Goal: Task Accomplishment & Management: Manage account settings

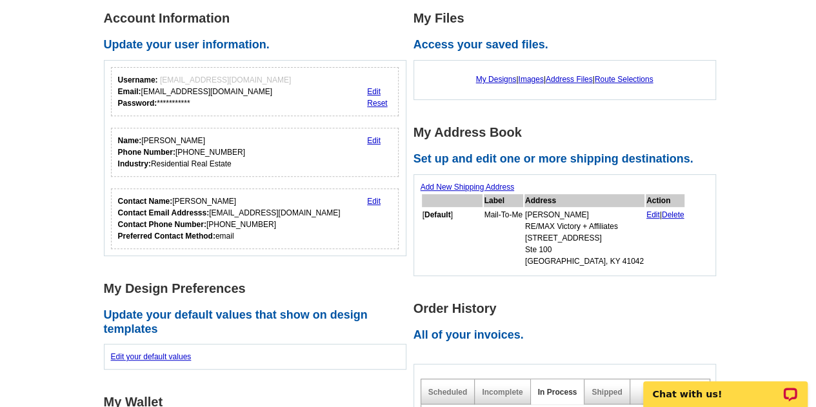
scroll to position [186, 0]
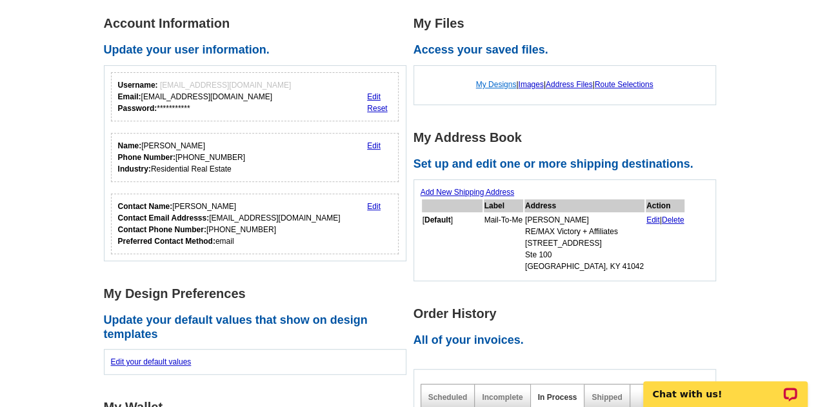
click at [493, 86] on link "My Designs" at bounding box center [496, 84] width 41 height 9
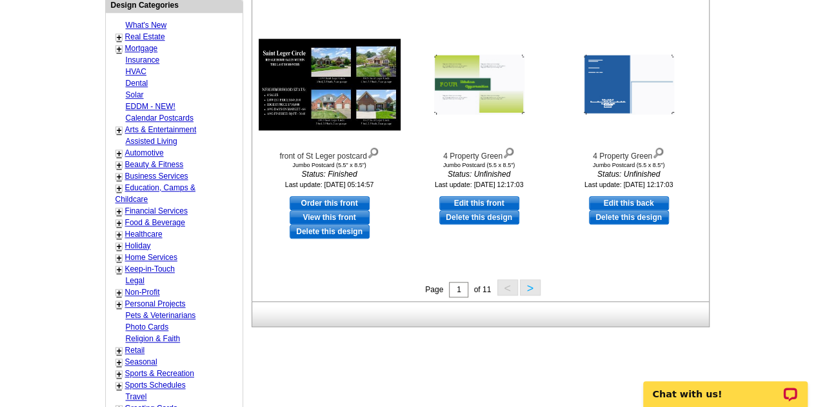
scroll to position [496, 0]
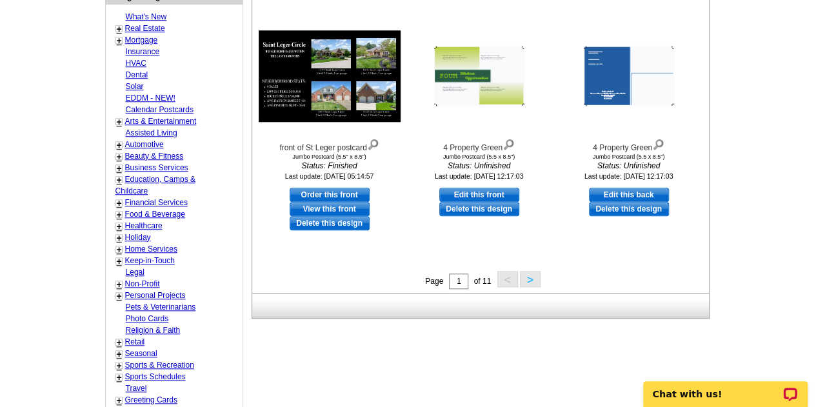
click at [532, 278] on button ">" at bounding box center [530, 279] width 21 height 16
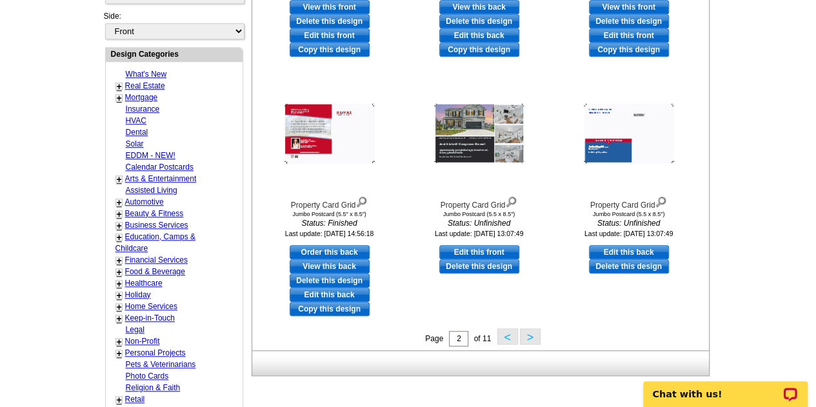
scroll to position [442, 0]
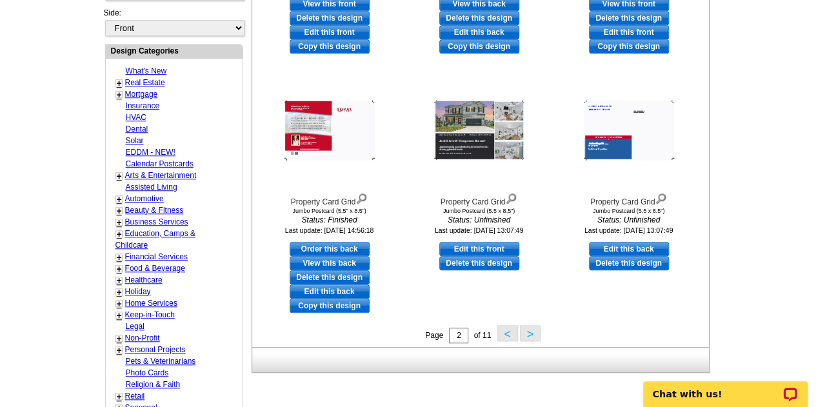
click at [537, 340] on button ">" at bounding box center [530, 333] width 21 height 16
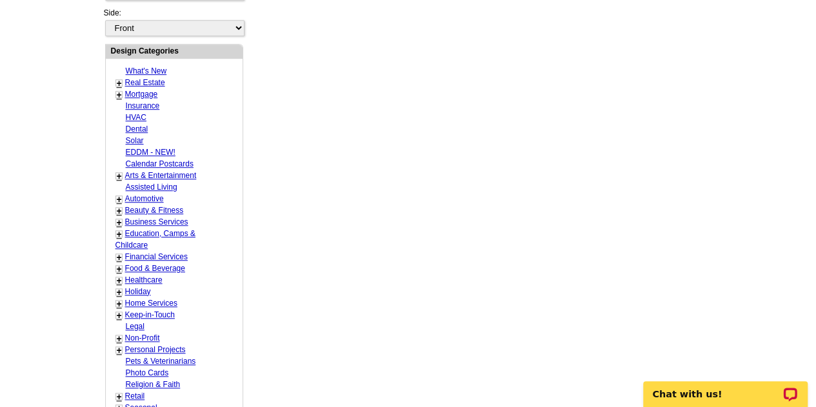
click at [532, 335] on div "Need Help? call [PHONE_NUMBER], chat with support, or have our designers make s…" at bounding box center [408, 106] width 619 height 886
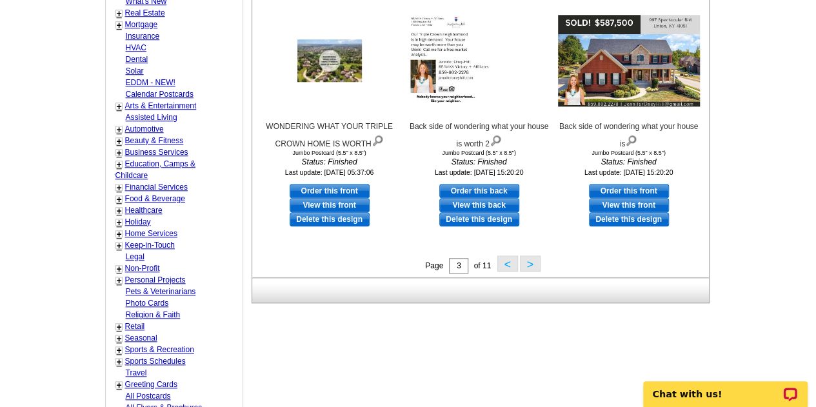
scroll to position [512, 0]
click at [528, 263] on button ">" at bounding box center [530, 263] width 21 height 16
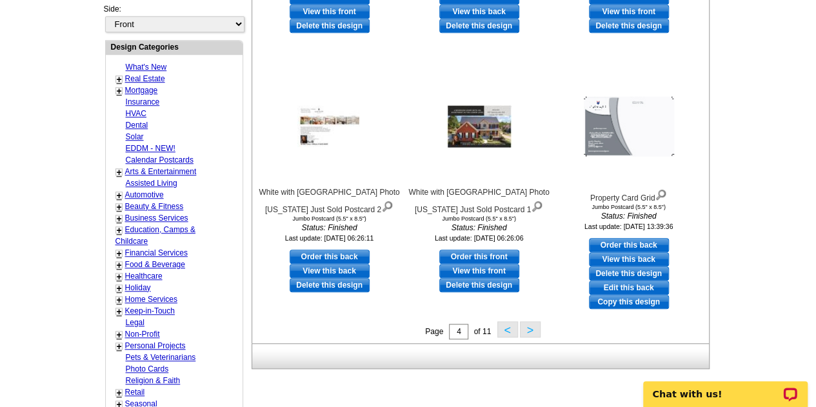
scroll to position [448, 0]
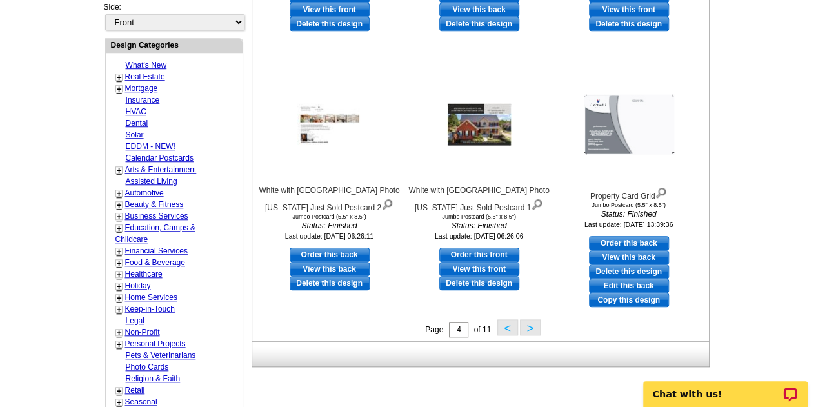
click at [529, 332] on button ">" at bounding box center [530, 327] width 21 height 16
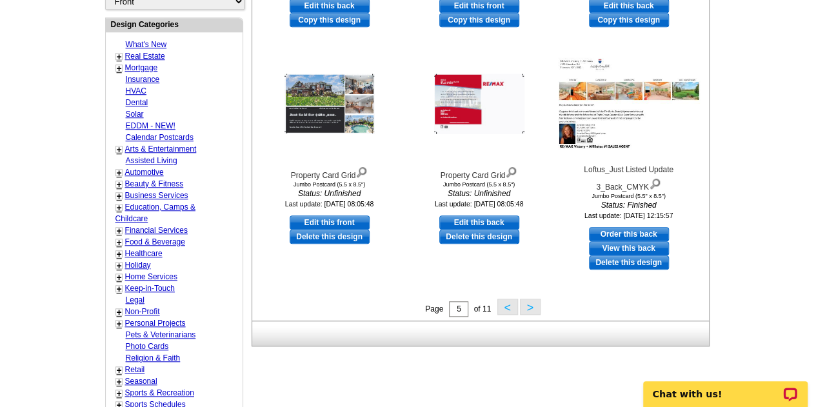
scroll to position [472, 0]
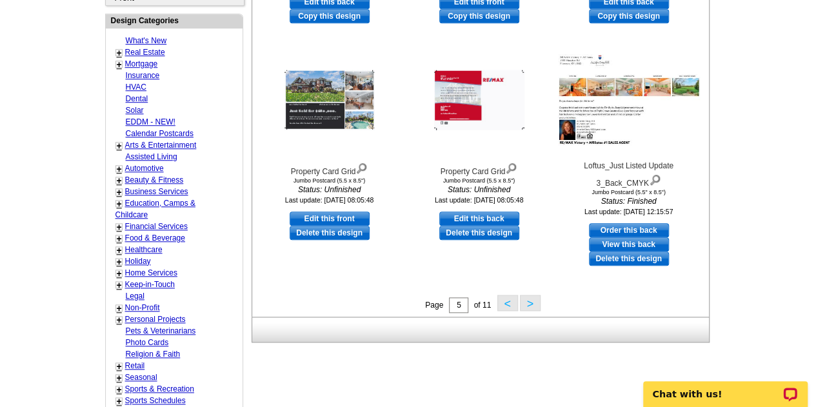
click at [529, 308] on button ">" at bounding box center [530, 303] width 21 height 16
click at [529, 307] on div "Need Help? call [PHONE_NUMBER], chat with support, or have our designers make s…" at bounding box center [408, 76] width 619 height 886
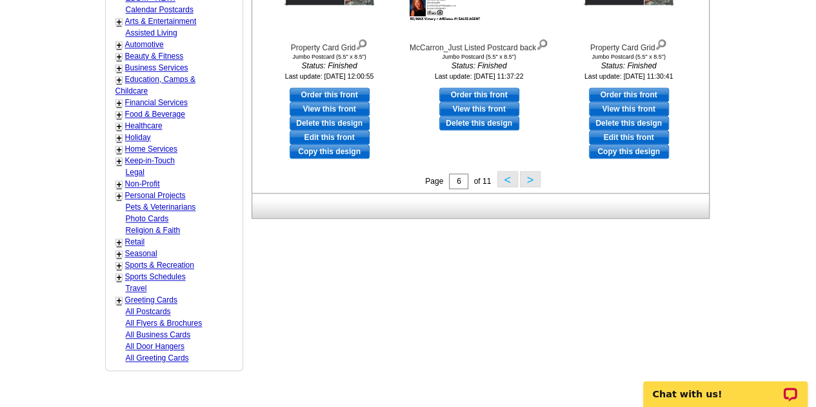
scroll to position [599, 0]
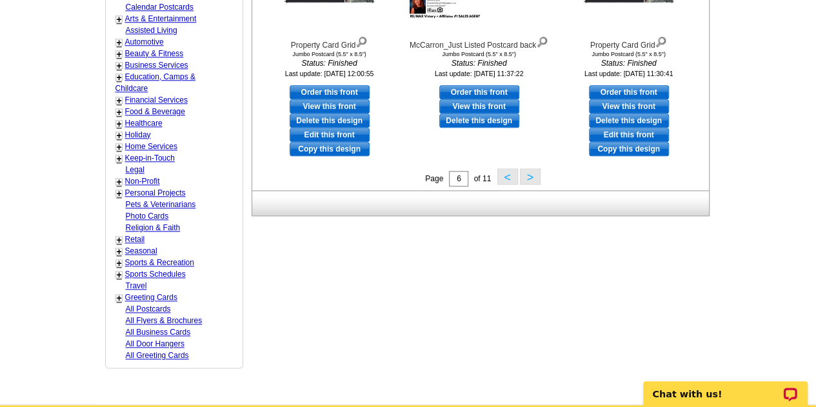
click at [532, 177] on button ">" at bounding box center [530, 176] width 21 height 16
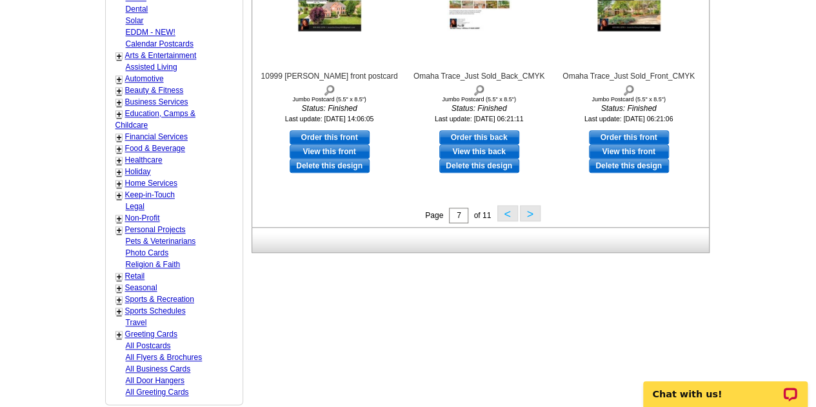
scroll to position [569, 0]
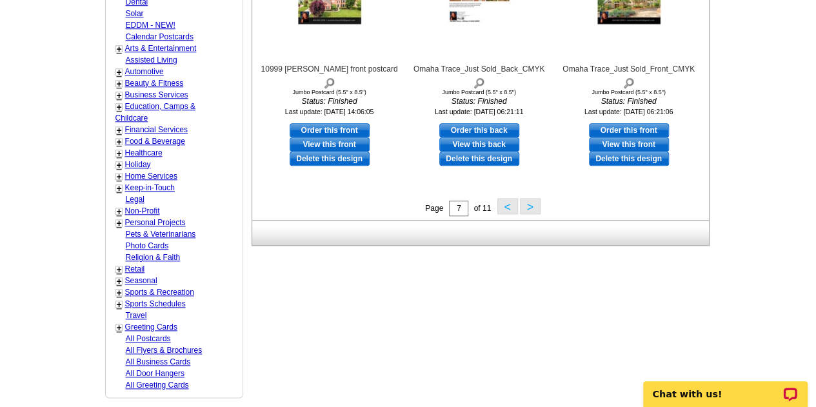
click at [538, 203] on button ">" at bounding box center [530, 206] width 21 height 16
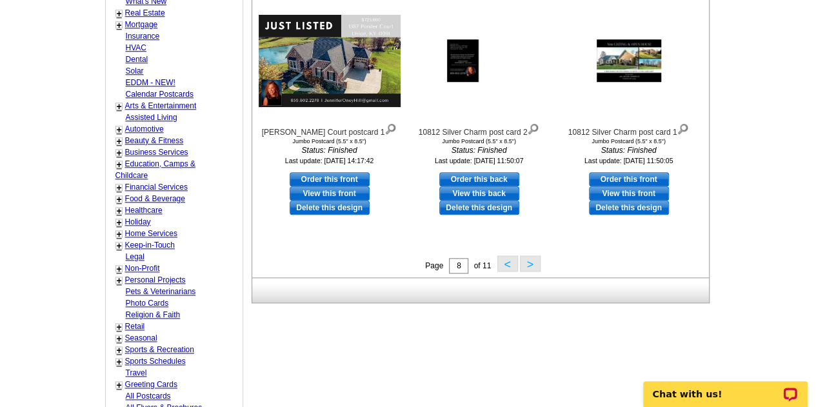
scroll to position [514, 0]
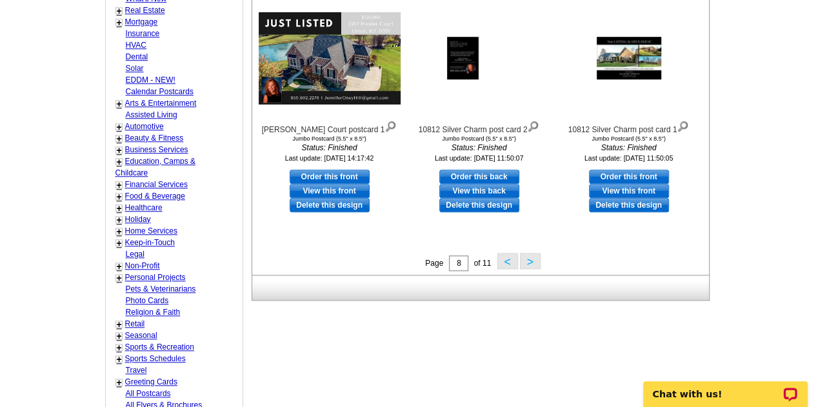
click at [526, 268] on button ">" at bounding box center [530, 261] width 21 height 16
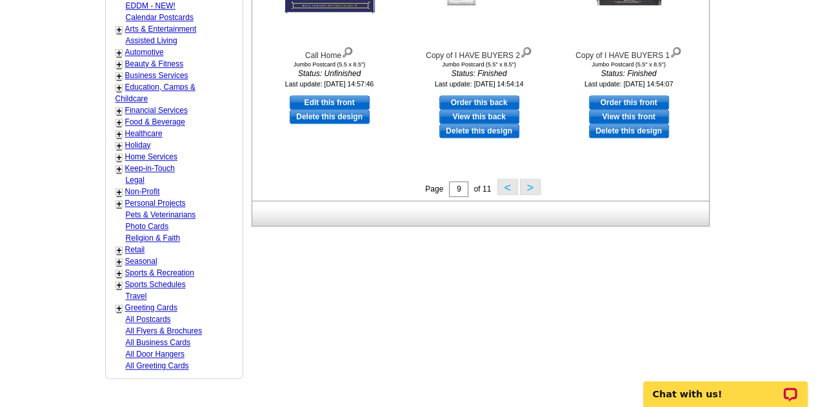
scroll to position [591, 0]
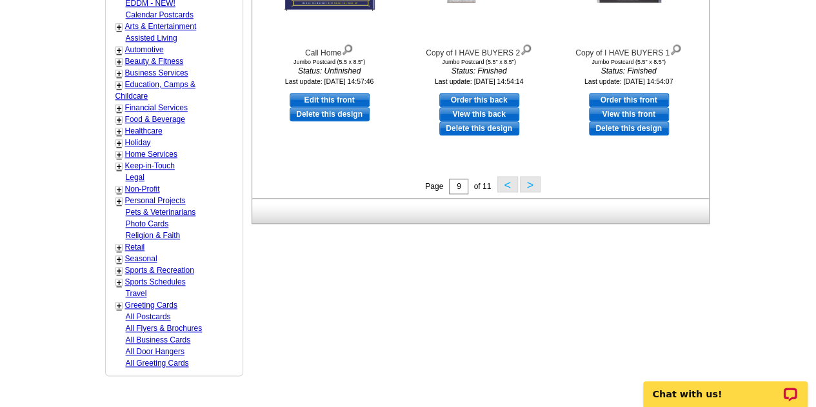
click at [527, 184] on button ">" at bounding box center [530, 184] width 21 height 16
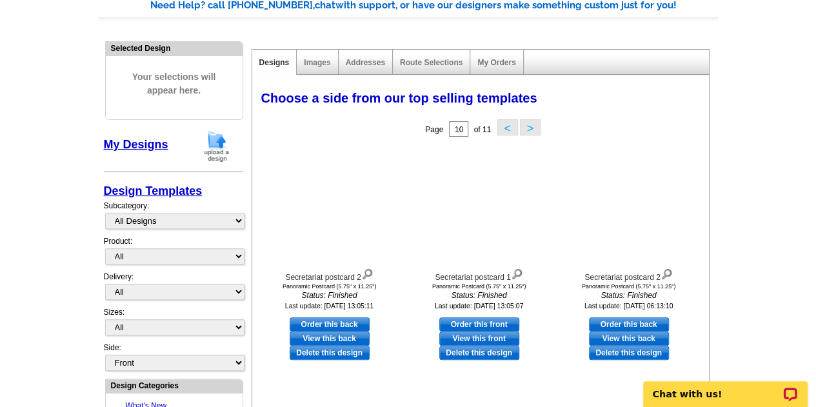
scroll to position [106, 0]
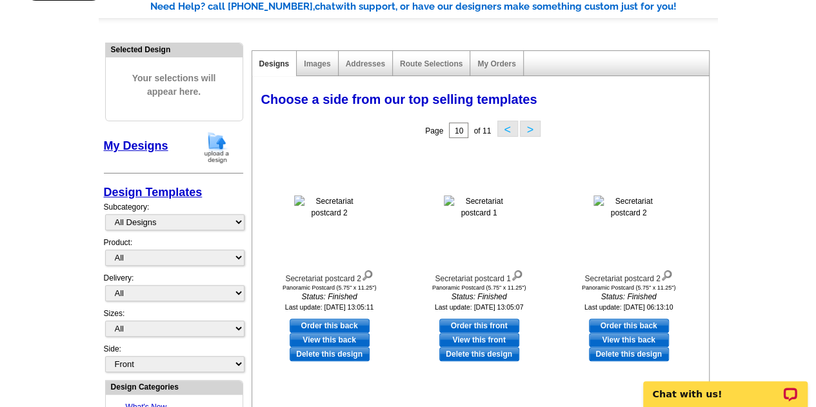
click at [502, 128] on button "<" at bounding box center [507, 129] width 21 height 16
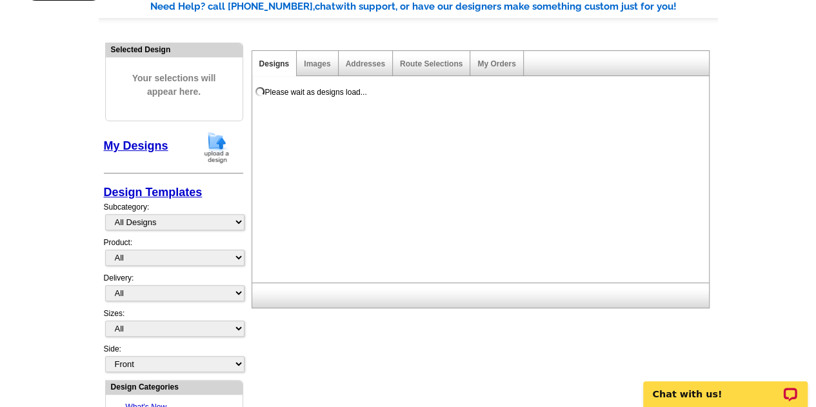
click at [502, 128] on div "Please wait as designs load..." at bounding box center [483, 183] width 462 height 199
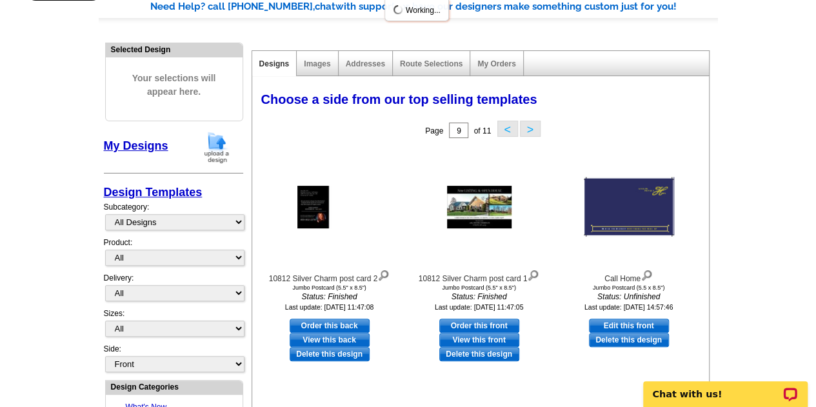
click at [502, 128] on button "<" at bounding box center [507, 129] width 21 height 16
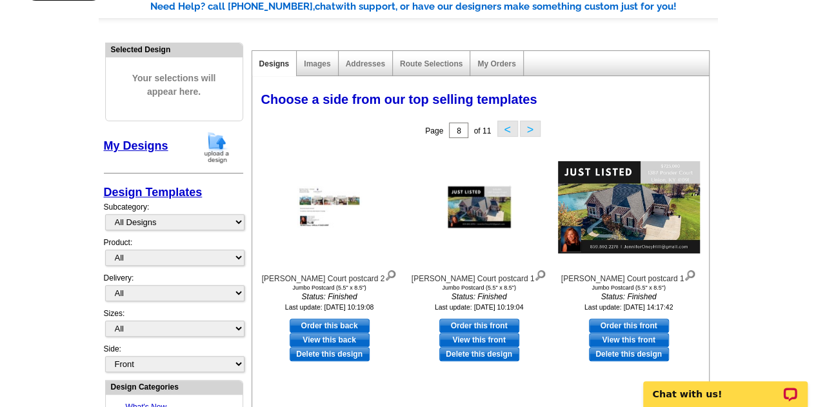
click at [502, 128] on button "<" at bounding box center [507, 129] width 21 height 16
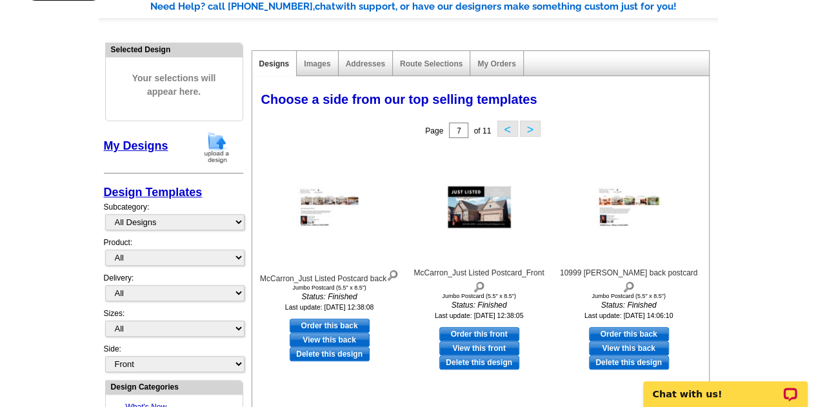
click at [502, 128] on button "<" at bounding box center [507, 129] width 21 height 16
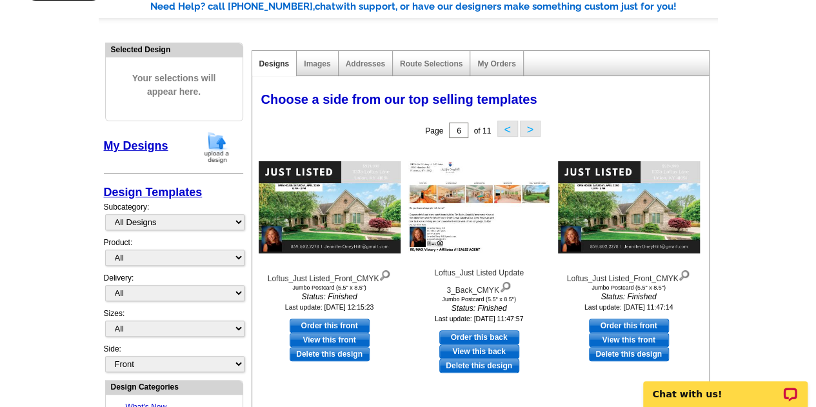
click at [502, 128] on button "<" at bounding box center [507, 129] width 21 height 16
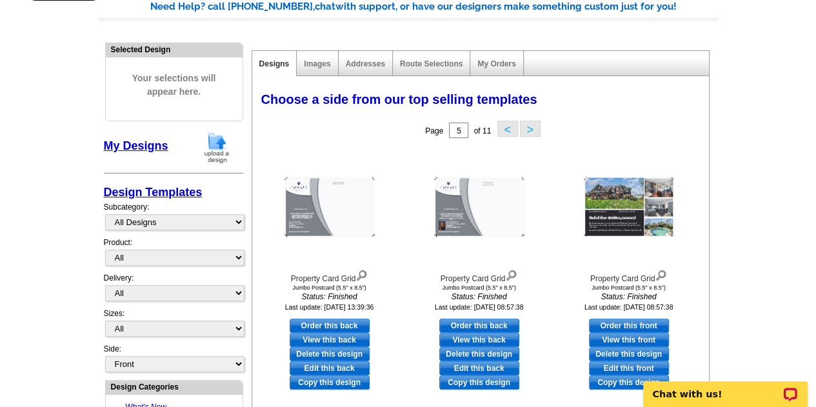
click at [502, 128] on button "<" at bounding box center [507, 129] width 21 height 16
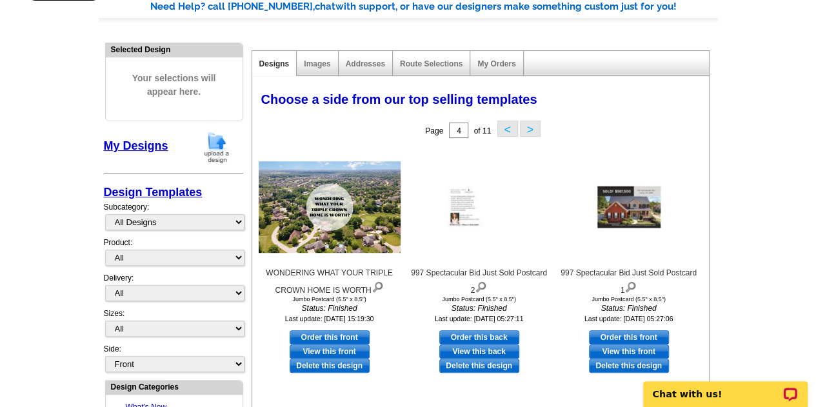
click at [502, 128] on button "<" at bounding box center [507, 129] width 21 height 16
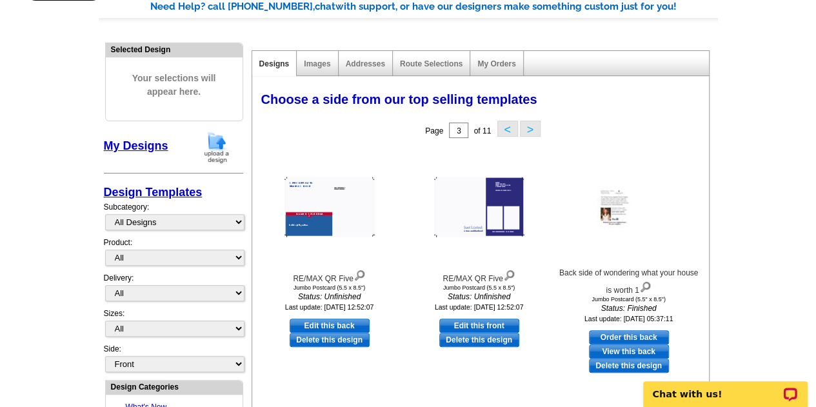
click at [502, 128] on button "<" at bounding box center [507, 129] width 21 height 16
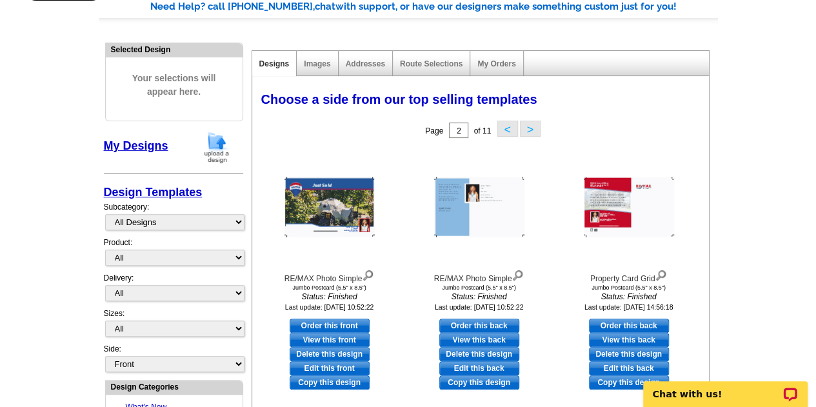
click at [502, 128] on button "<" at bounding box center [507, 129] width 21 height 16
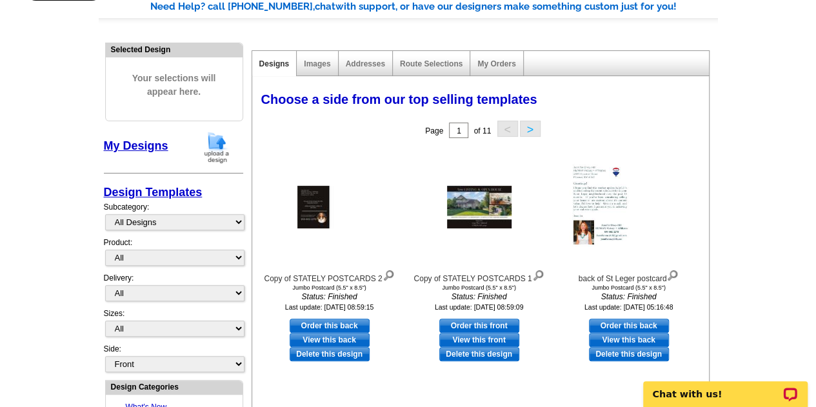
click at [525, 132] on button ">" at bounding box center [530, 129] width 21 height 16
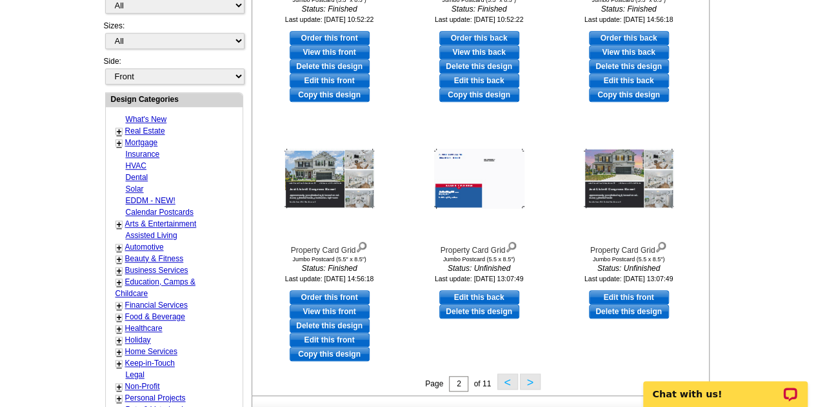
scroll to position [392, 0]
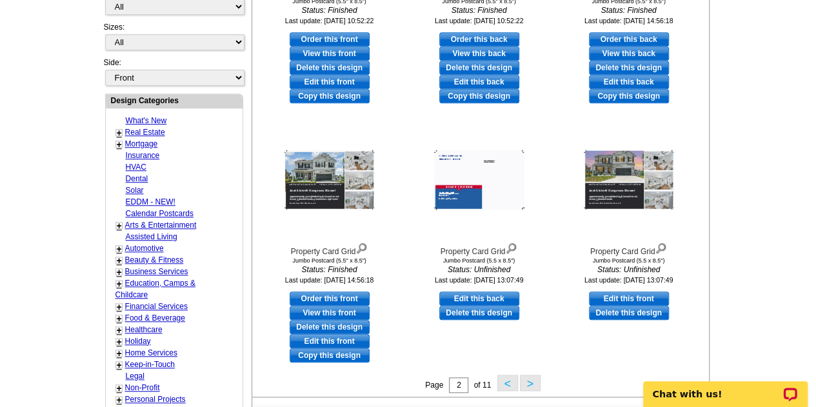
click at [532, 384] on button ">" at bounding box center [530, 383] width 21 height 16
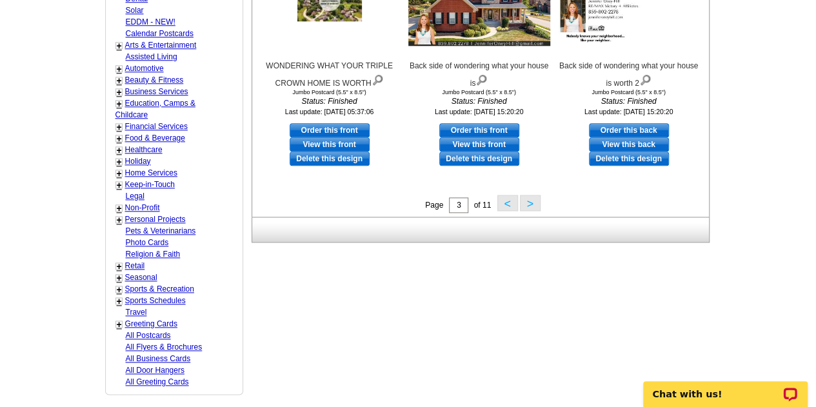
scroll to position [532, 0]
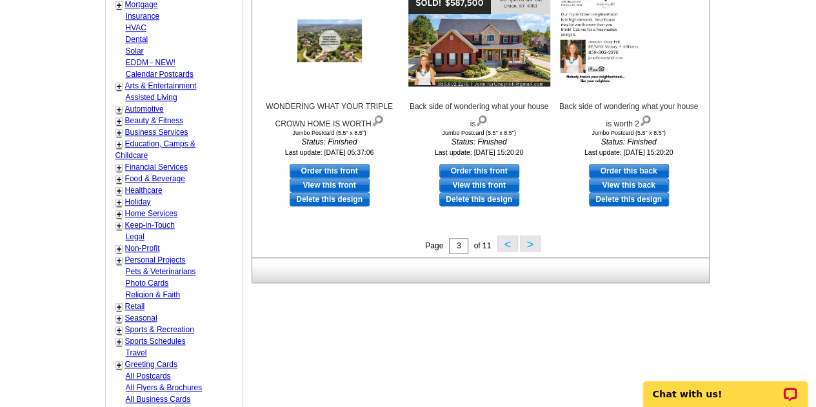
click at [530, 246] on button ">" at bounding box center [530, 243] width 21 height 16
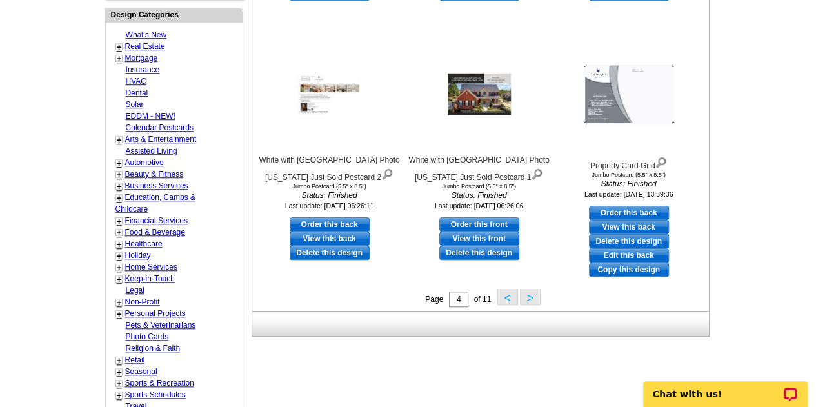
scroll to position [481, 0]
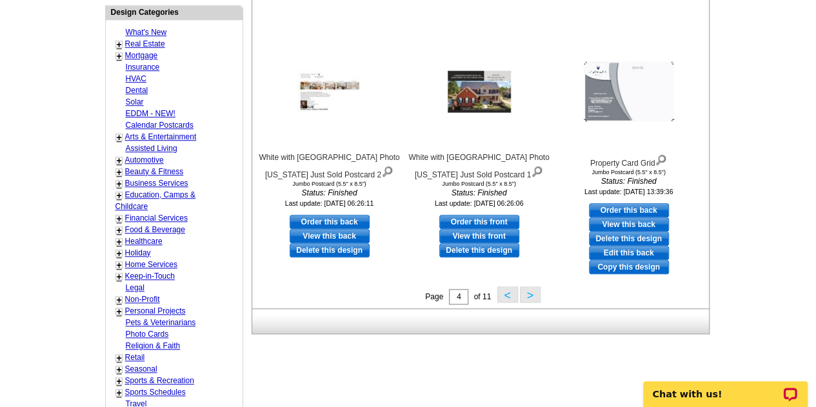
click at [528, 301] on button ">" at bounding box center [530, 294] width 21 height 16
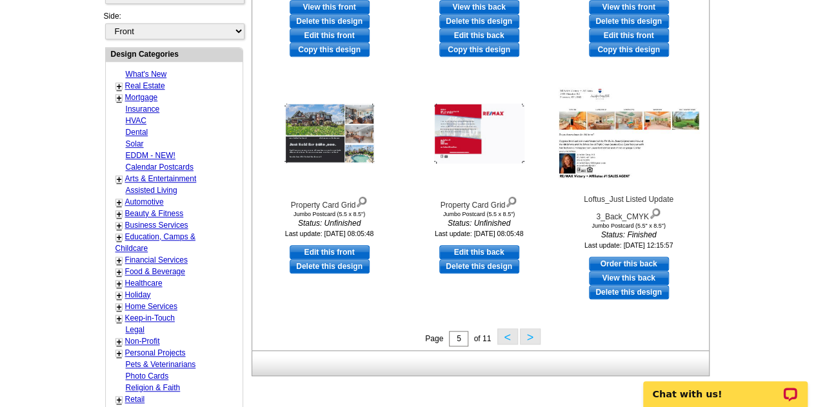
scroll to position [440, 0]
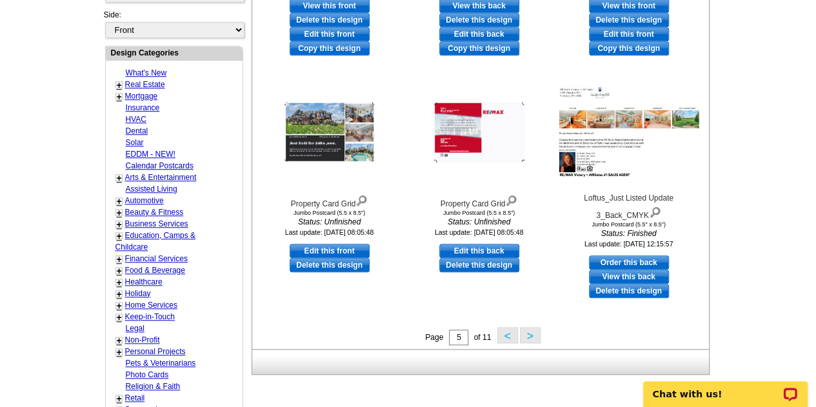
click at [530, 339] on button ">" at bounding box center [530, 335] width 21 height 16
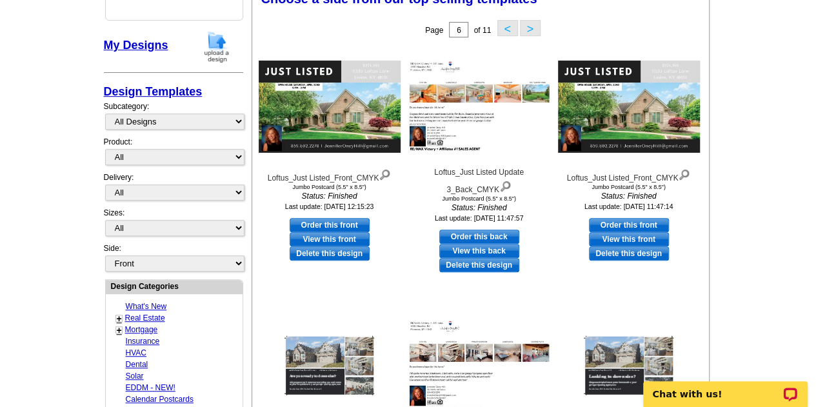
scroll to position [206, 0]
click at [658, 114] on img at bounding box center [629, 107] width 142 height 92
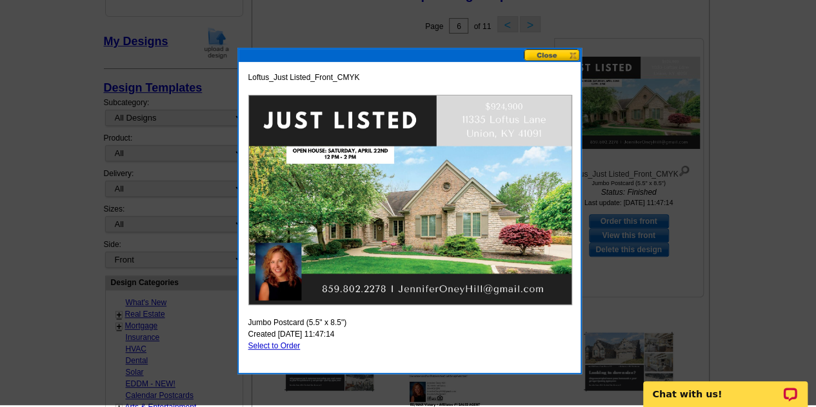
scroll to position [208, 0]
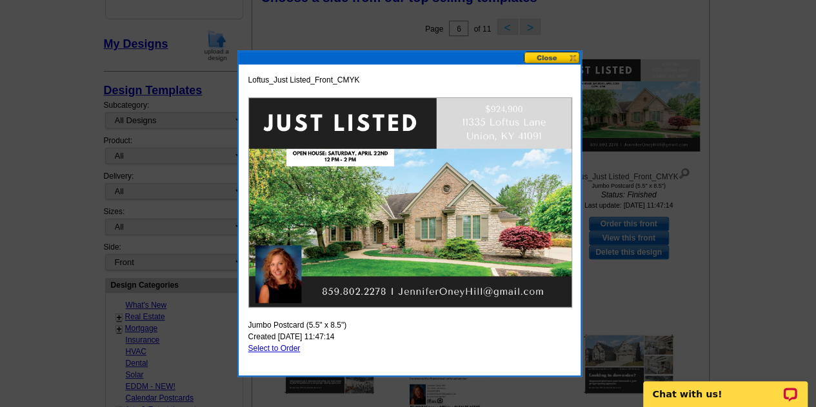
click at [565, 61] on button at bounding box center [552, 58] width 57 height 12
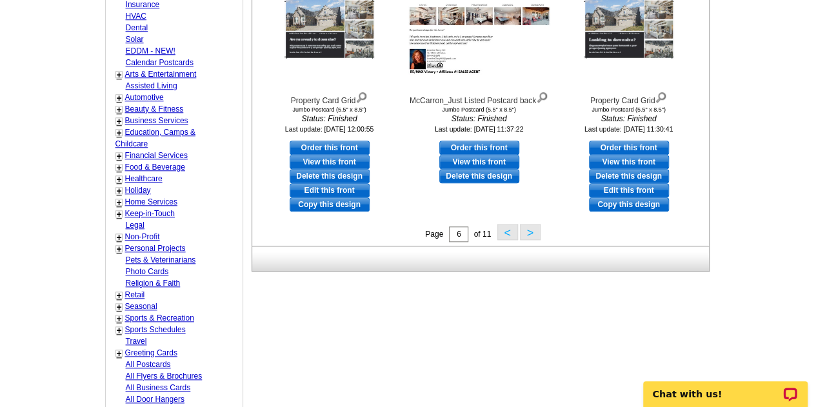
scroll to position [551, 0]
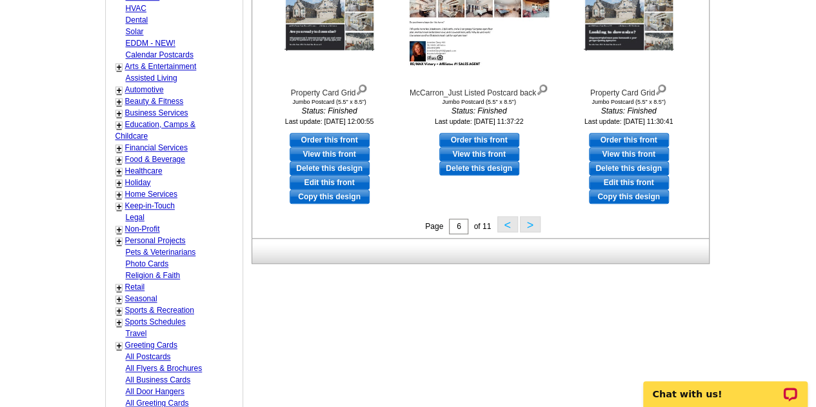
click at [534, 230] on button ">" at bounding box center [530, 224] width 21 height 16
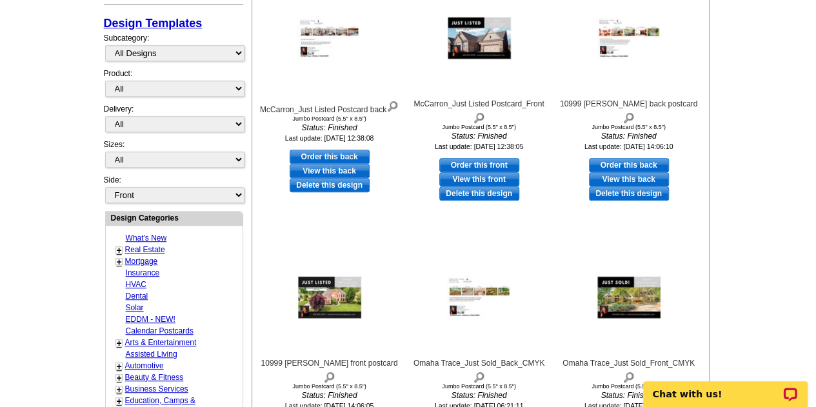
scroll to position [275, 0]
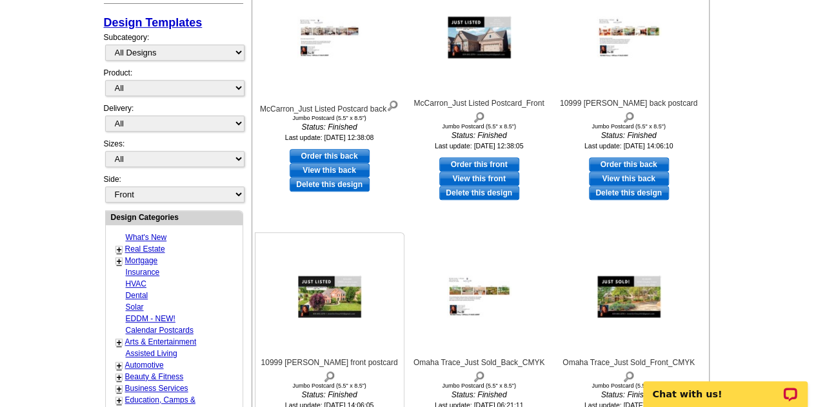
click at [339, 292] on img at bounding box center [329, 296] width 65 height 43
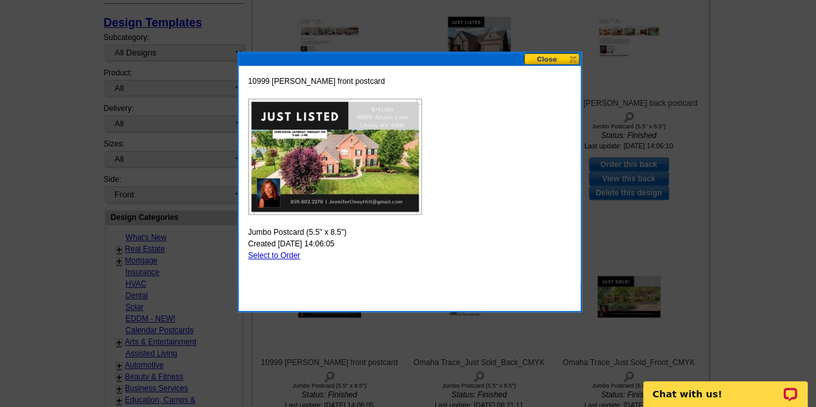
click at [329, 164] on img at bounding box center [335, 157] width 174 height 116
click at [550, 66] on div "10999 [PERSON_NAME] front postcard Jumbo Postcard (5.5" x 8.5") Created [DATE] …" at bounding box center [410, 174] width 342 height 217
click at [553, 57] on button at bounding box center [552, 59] width 57 height 12
